Goal: Task Accomplishment & Management: Use online tool/utility

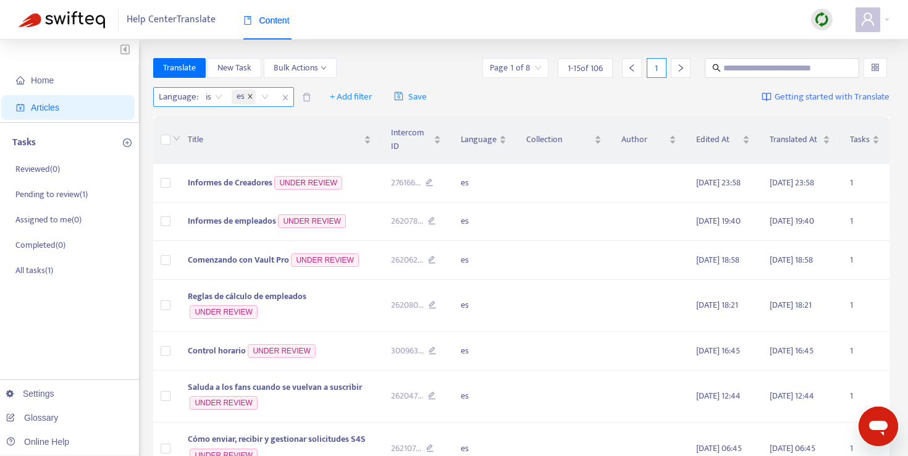
click at [247, 95] on icon "close" at bounding box center [250, 96] width 6 height 6
click at [248, 96] on span "close" at bounding box center [256, 97] width 16 height 15
click at [213, 94] on button "+ Add filter" at bounding box center [186, 97] width 61 height 20
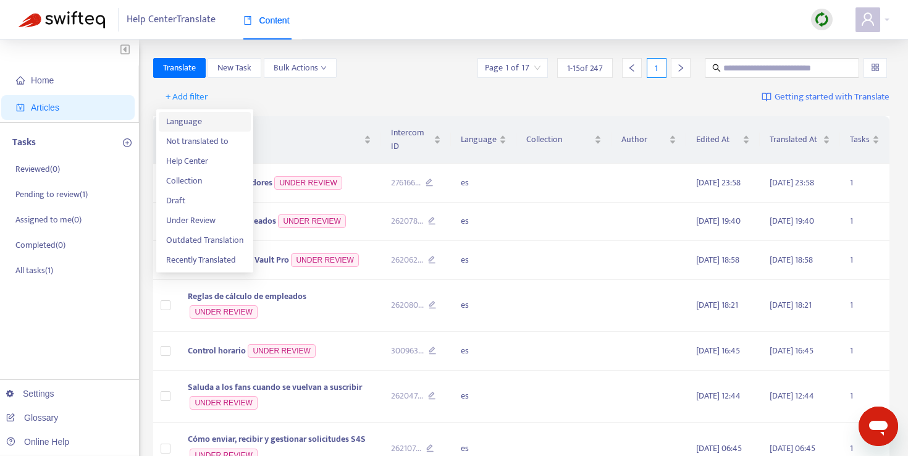
click at [230, 117] on span "Language" at bounding box center [204, 122] width 77 height 14
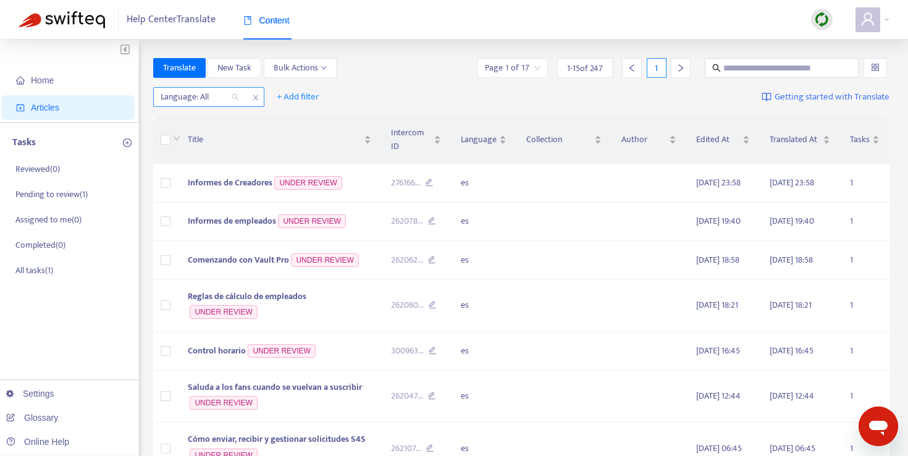
click at [237, 99] on div "Language: All" at bounding box center [200, 97] width 92 height 19
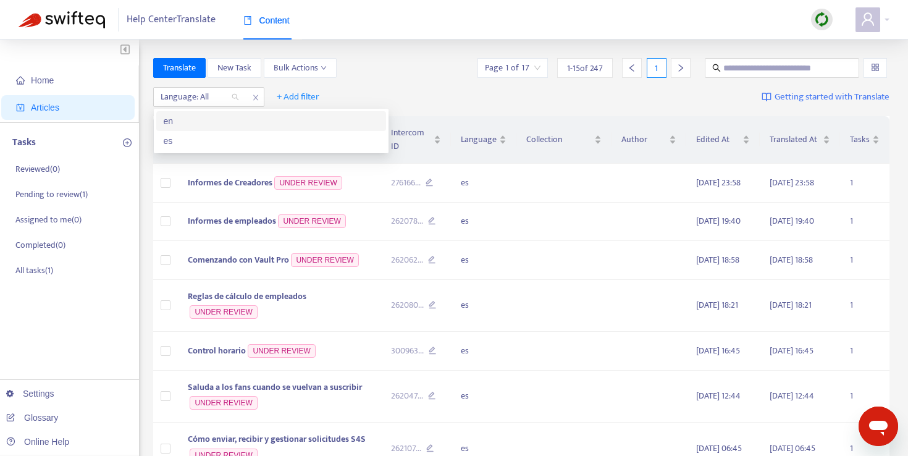
click at [230, 123] on div "en" at bounding box center [271, 121] width 215 height 14
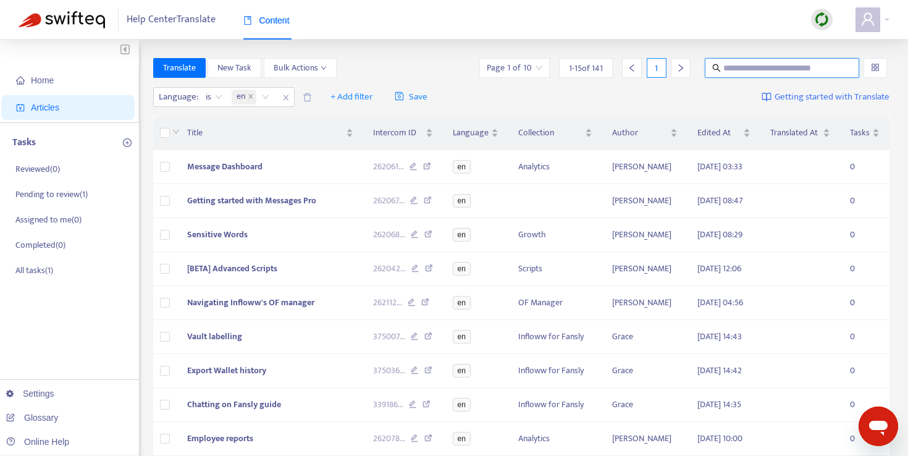
click at [789, 67] on input "text" at bounding box center [782, 68] width 119 height 14
type input "******"
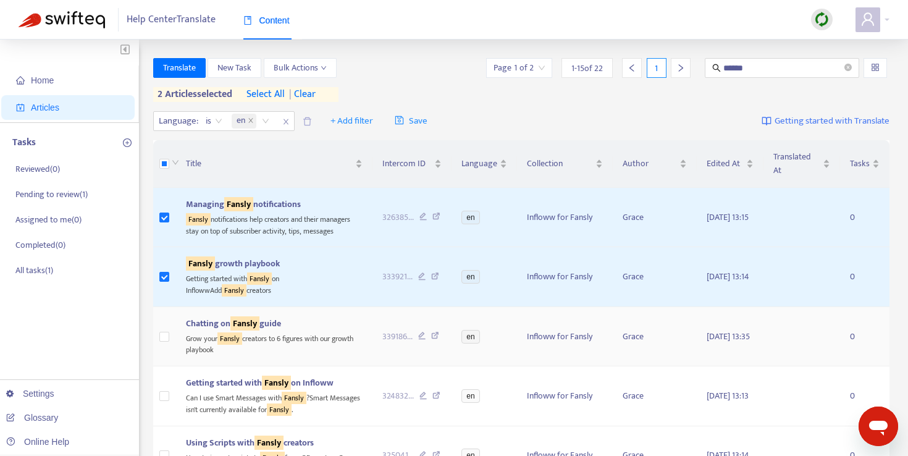
click at [171, 323] on td at bounding box center [164, 336] width 23 height 59
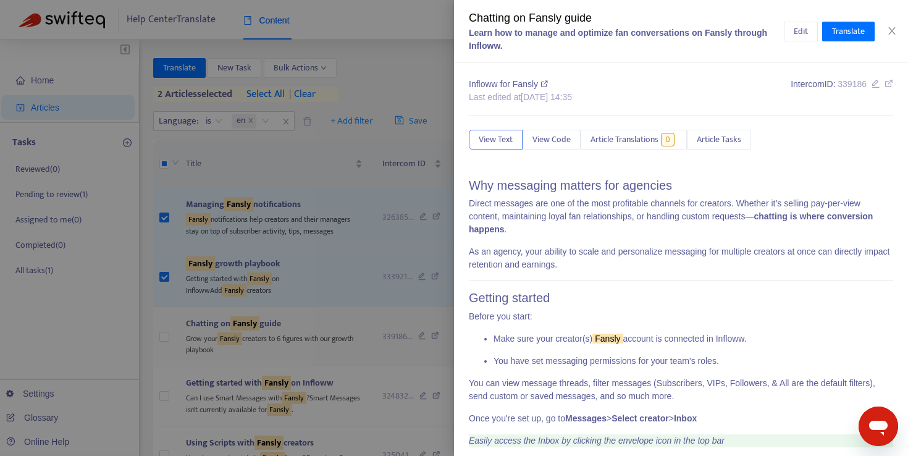
drag, startPoint x: 228, startPoint y: 274, endPoint x: 188, endPoint y: 311, distance: 55.1
click at [228, 273] on div at bounding box center [454, 228] width 908 height 456
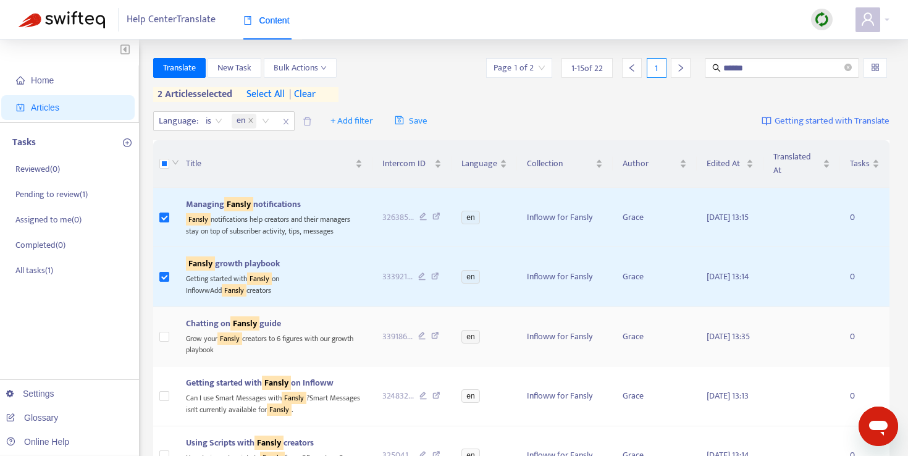
click at [170, 324] on td at bounding box center [164, 336] width 23 height 59
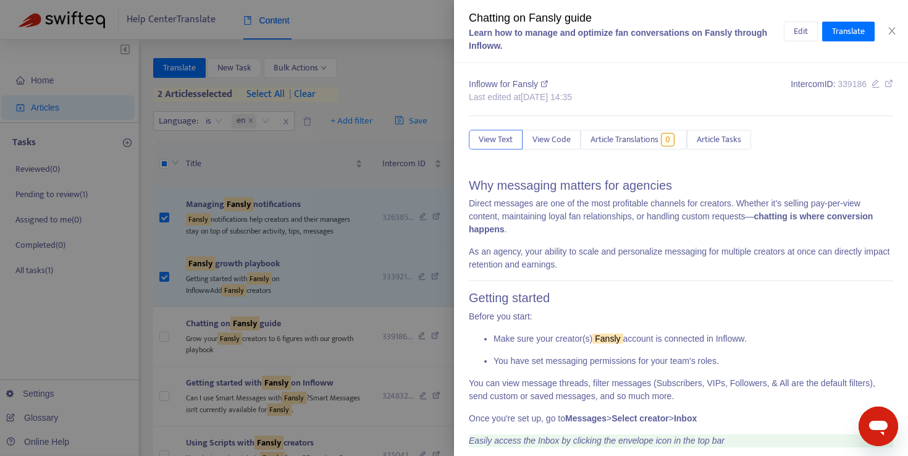
click at [227, 268] on div at bounding box center [454, 228] width 908 height 456
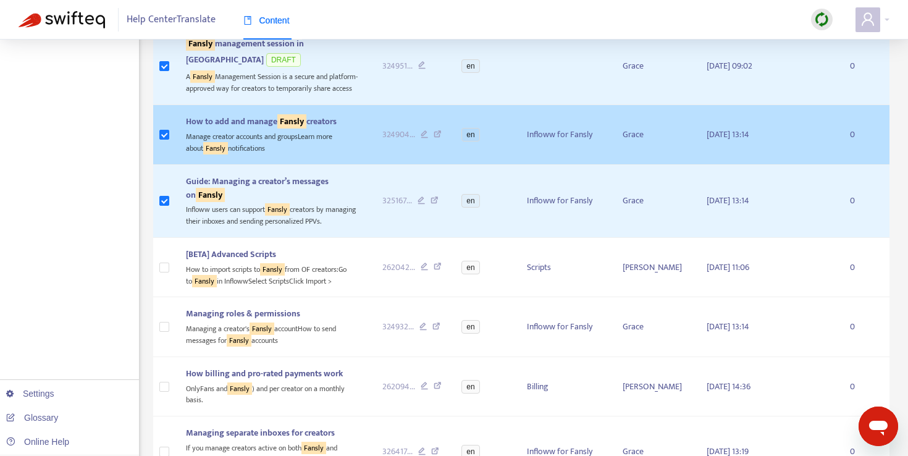
scroll to position [759, 0]
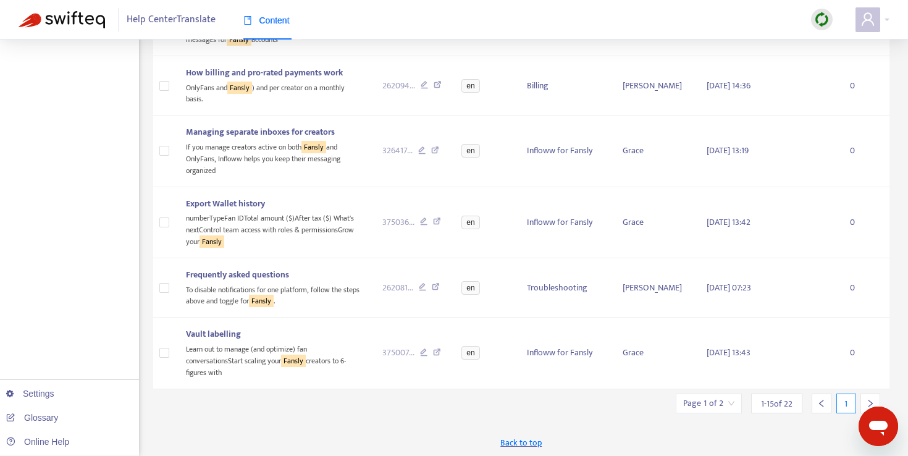
click at [866, 400] on icon "right" at bounding box center [870, 403] width 9 height 9
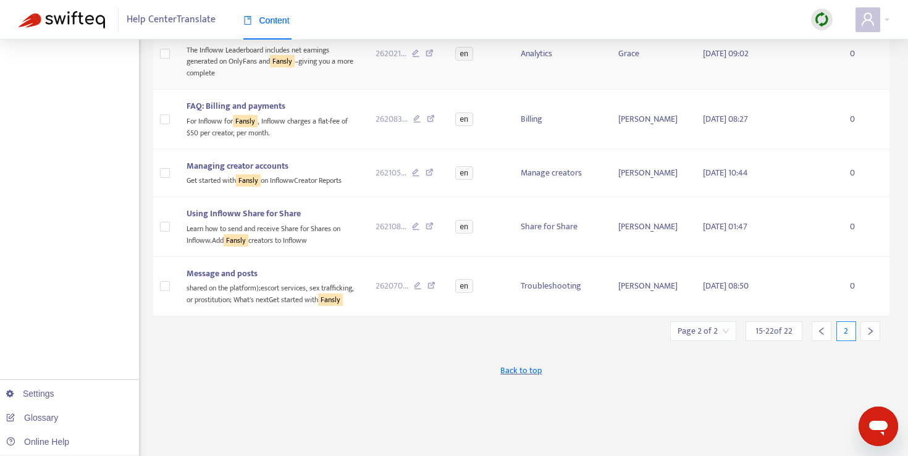
scroll to position [325, 0]
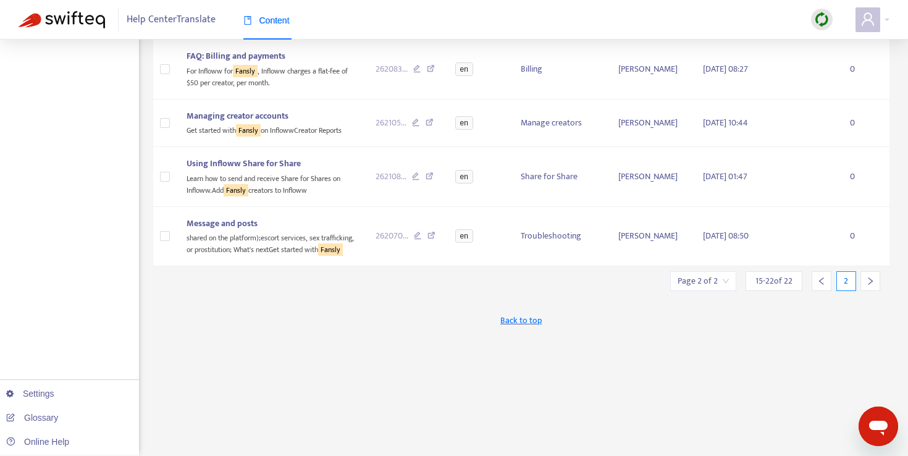
click at [827, 286] on div at bounding box center [821, 281] width 20 height 20
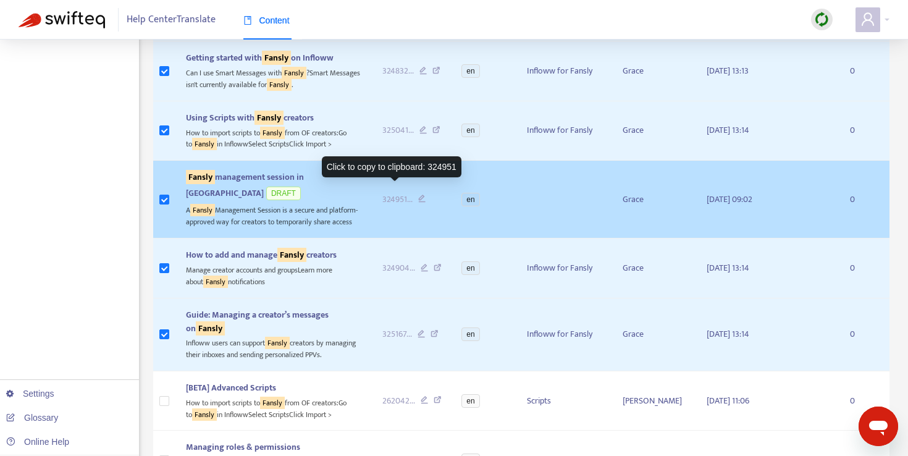
scroll to position [0, 0]
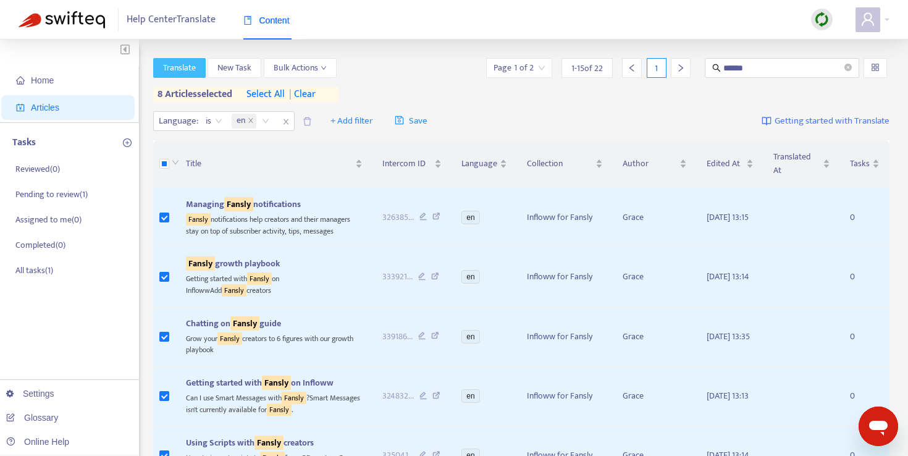
click at [165, 69] on span "Translate" at bounding box center [179, 68] width 33 height 14
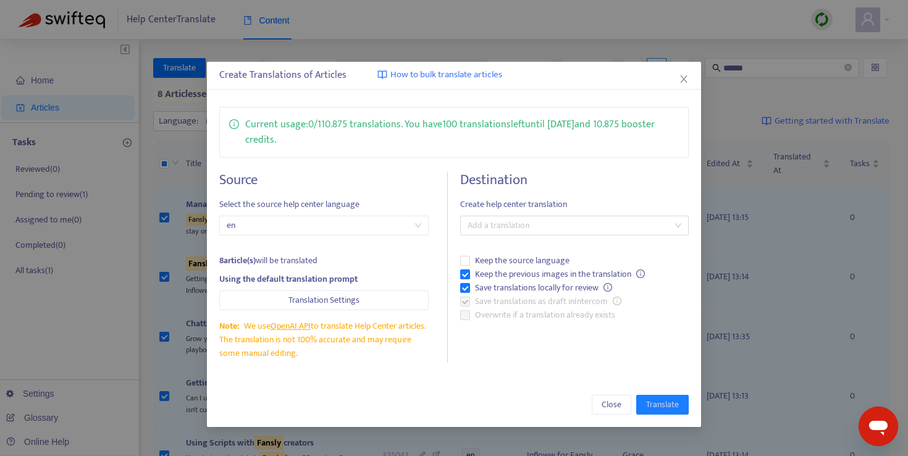
click at [464, 301] on label "Save translations as draft in Intercom" at bounding box center [574, 301] width 228 height 14
click at [558, 228] on div at bounding box center [568, 225] width 210 height 15
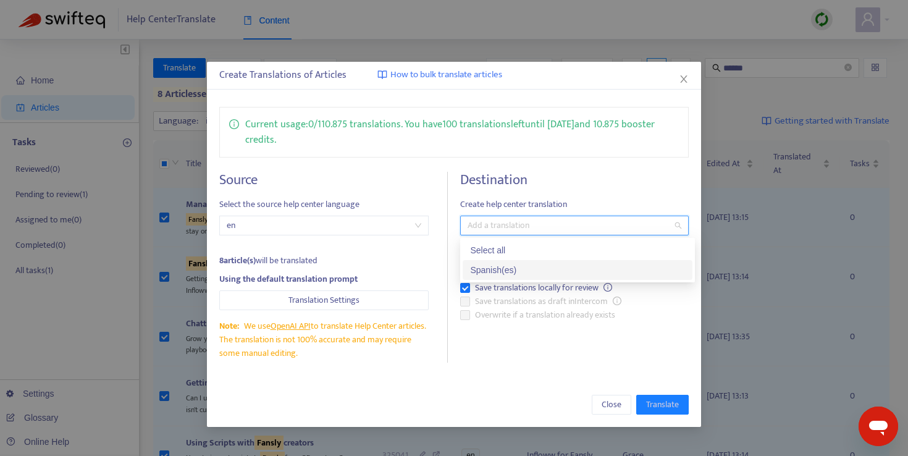
click at [542, 272] on div "Spanish ( es )" at bounding box center [577, 270] width 215 height 14
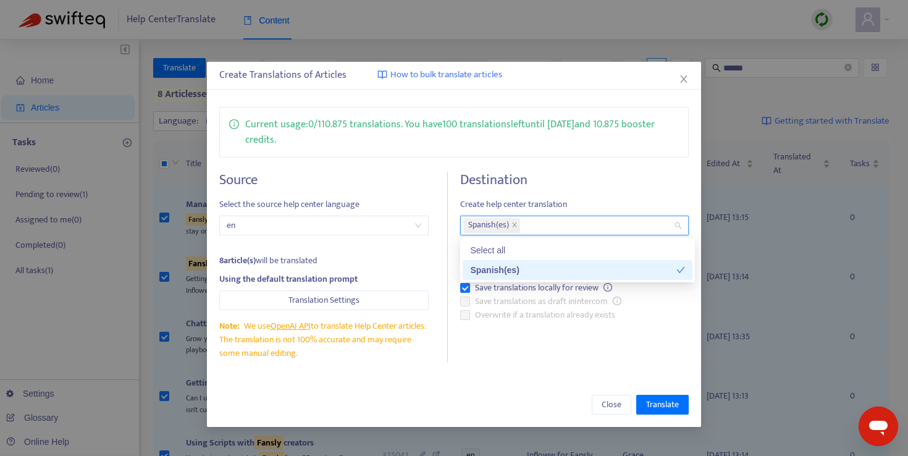
click at [633, 346] on div "Destination Create help center translation Spanish ( es ) Keep the source langu…" at bounding box center [574, 267] width 228 height 191
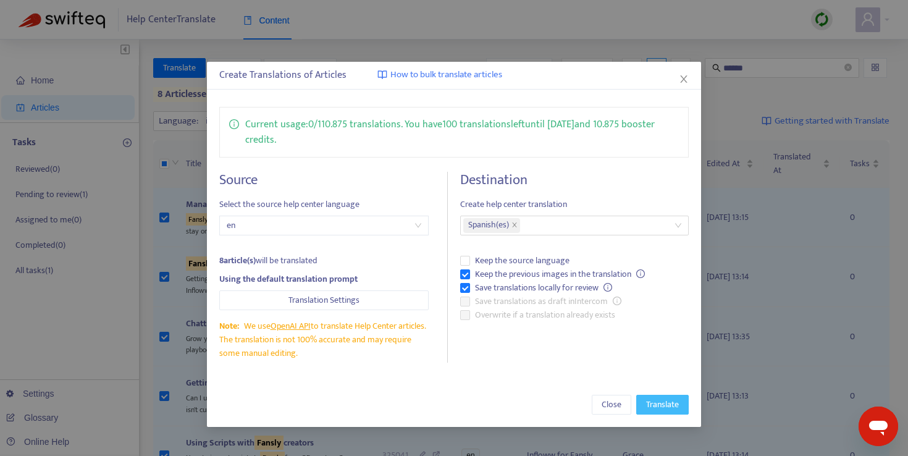
click at [654, 399] on span "Translate" at bounding box center [662, 405] width 33 height 14
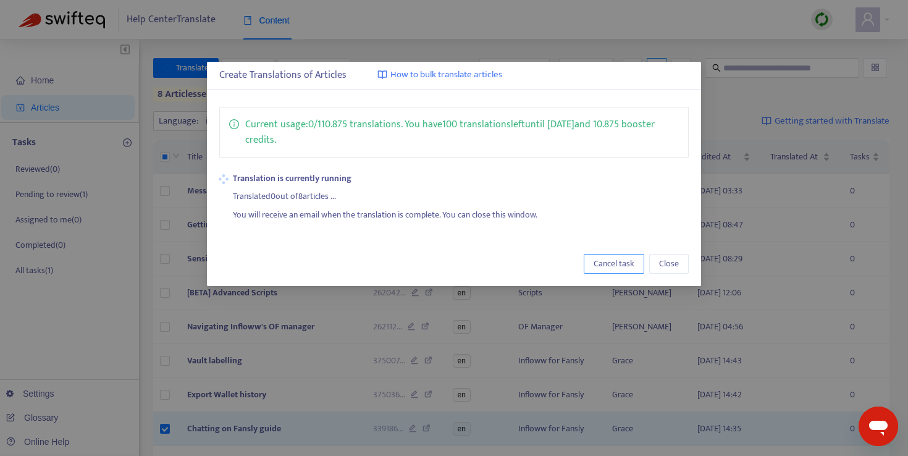
click at [625, 267] on span "Cancel task" at bounding box center [613, 264] width 41 height 14
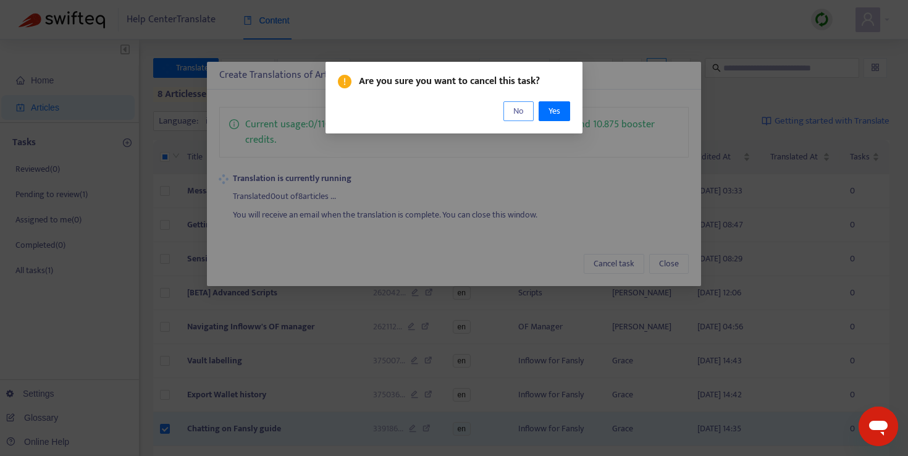
click at [517, 116] on span "No" at bounding box center [518, 111] width 10 height 14
